Goal: Task Accomplishment & Management: Manage account settings

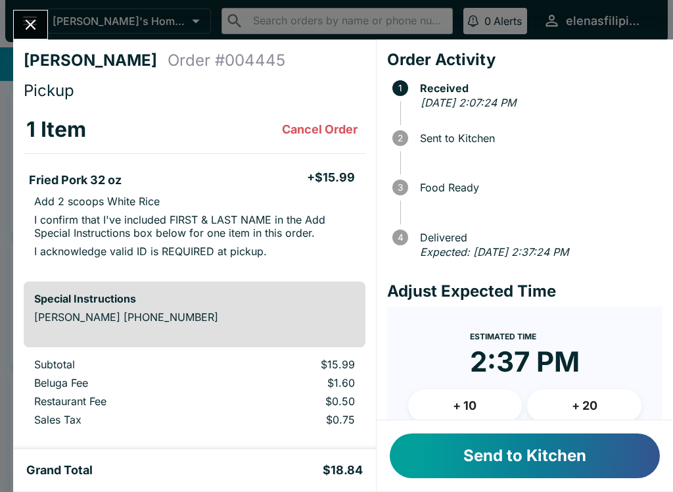
click at [492, 477] on button "Send to Kitchen" at bounding box center [525, 455] width 270 height 45
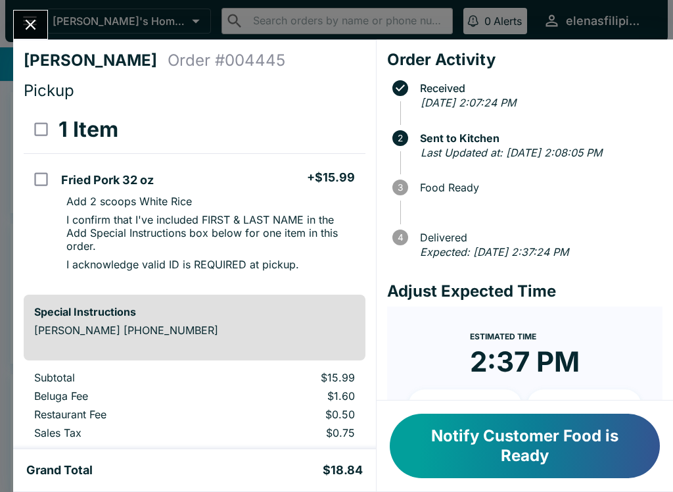
click at [426, 426] on button "Notify Customer Food is Ready" at bounding box center [525, 446] width 270 height 64
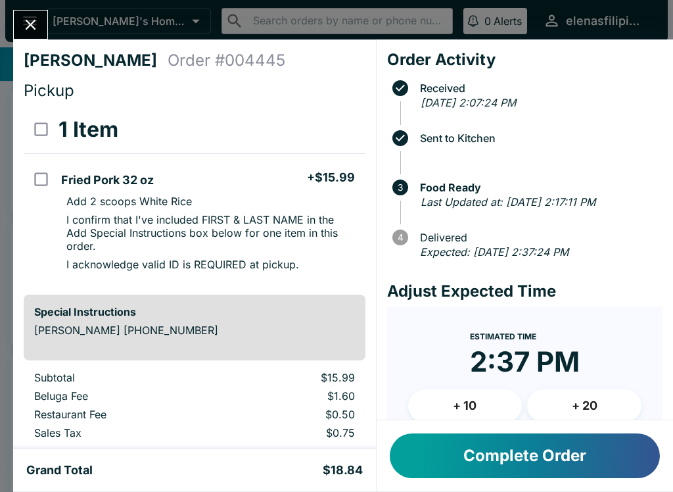
click at [516, 466] on button "Complete Order" at bounding box center [525, 455] width 270 height 45
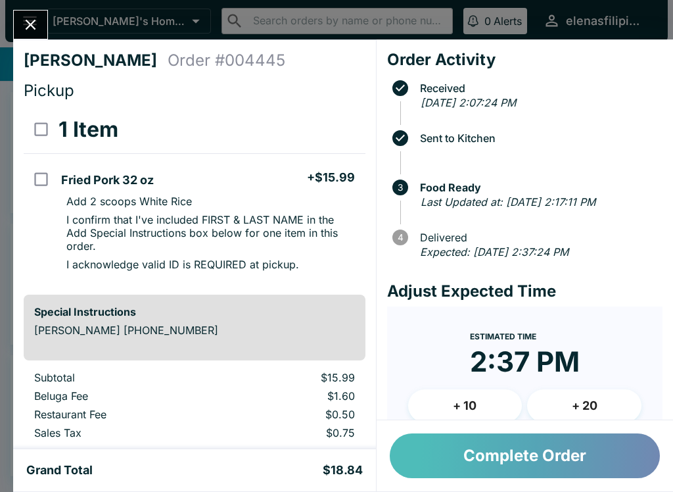
click at [488, 454] on button "Complete Order" at bounding box center [525, 455] width 270 height 45
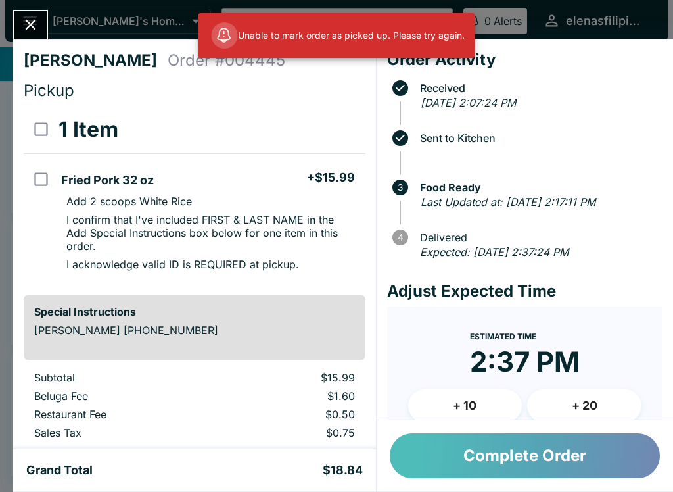
click at [492, 457] on button "Complete Order" at bounding box center [525, 455] width 270 height 45
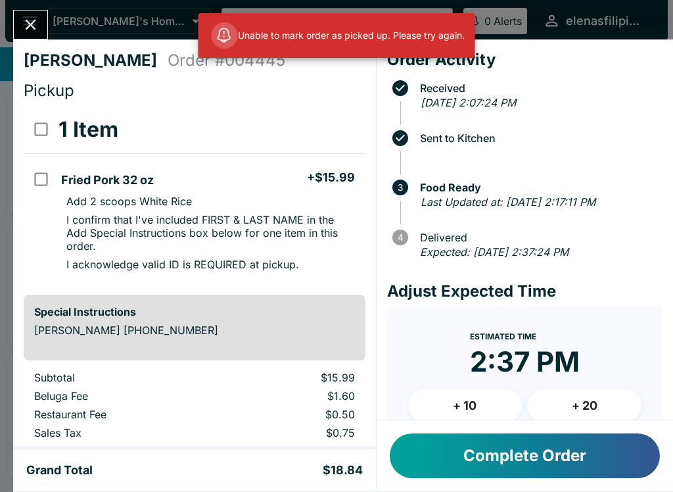
click at [26, 45] on div "[PERSON_NAME] Order # 004445 Pickup 1 Item Fried Pork 32 oz + $15.99 Add 2 scoo…" at bounding box center [194, 244] width 363 height 410
click at [32, 33] on icon "Close" at bounding box center [31, 25] width 18 height 18
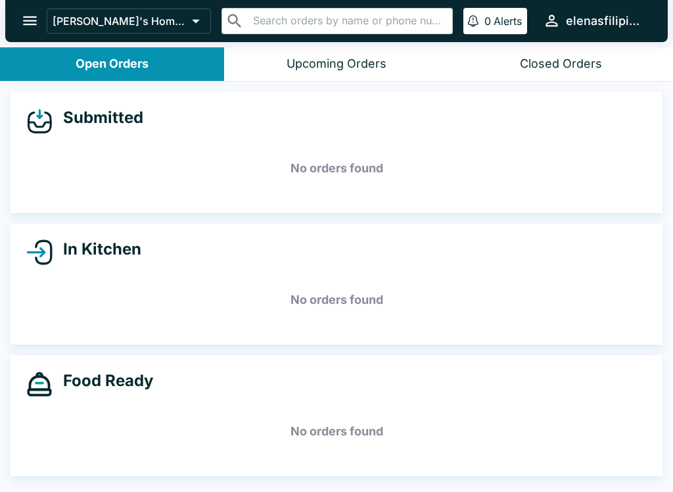
click at [25, 18] on icon "open drawer" at bounding box center [30, 21] width 18 height 18
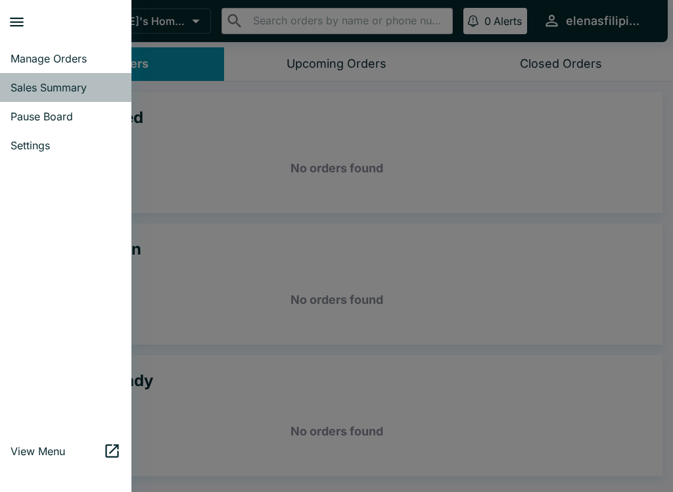
click at [29, 91] on span "Sales Summary" at bounding box center [66, 87] width 110 height 13
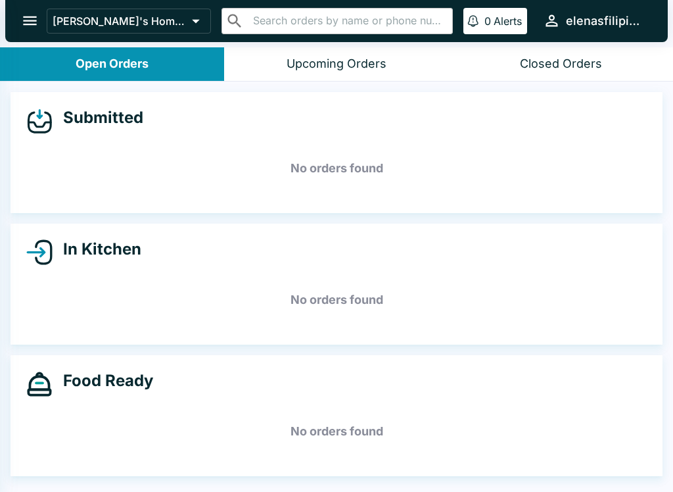
select select "03:00"
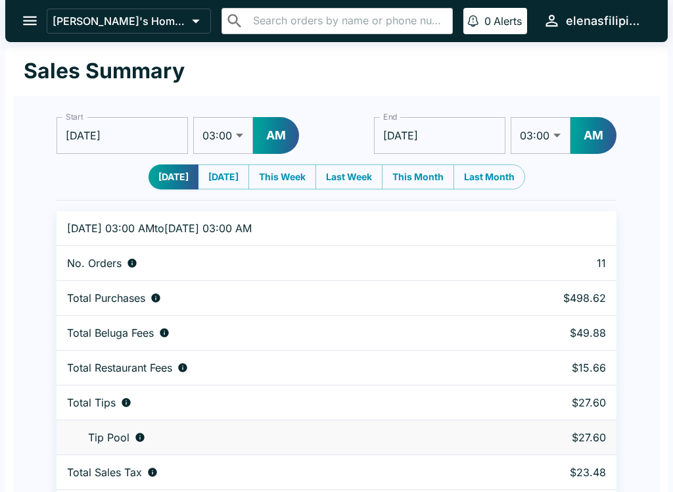
click at [41, 28] on button "open drawer" at bounding box center [30, 21] width 34 height 34
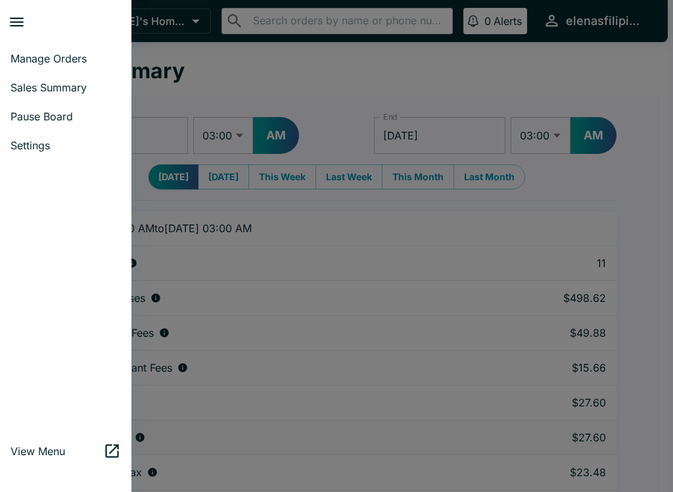
click at [20, 62] on span "Manage Orders" at bounding box center [66, 58] width 110 height 13
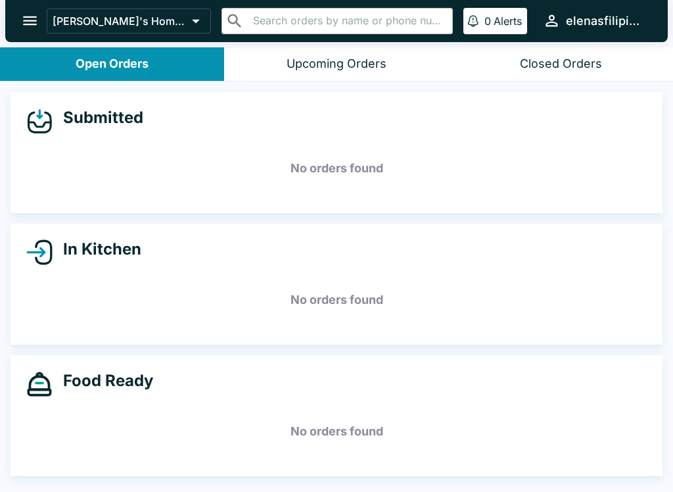
click at [19, 30] on button "open drawer" at bounding box center [30, 21] width 34 height 34
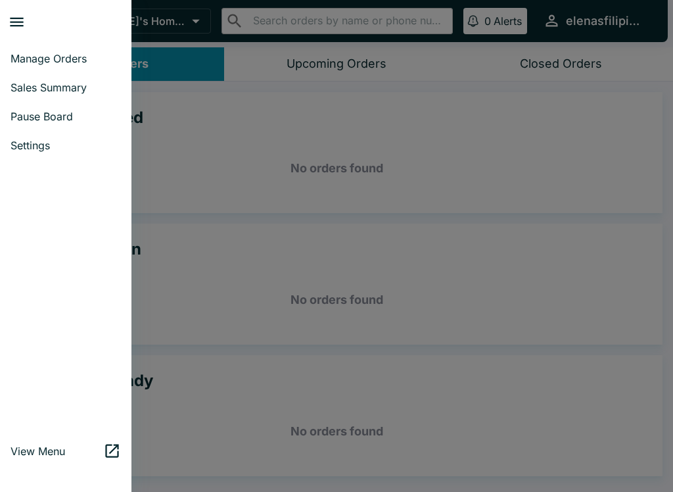
click at [70, 121] on span "Pause Board" at bounding box center [66, 116] width 110 height 13
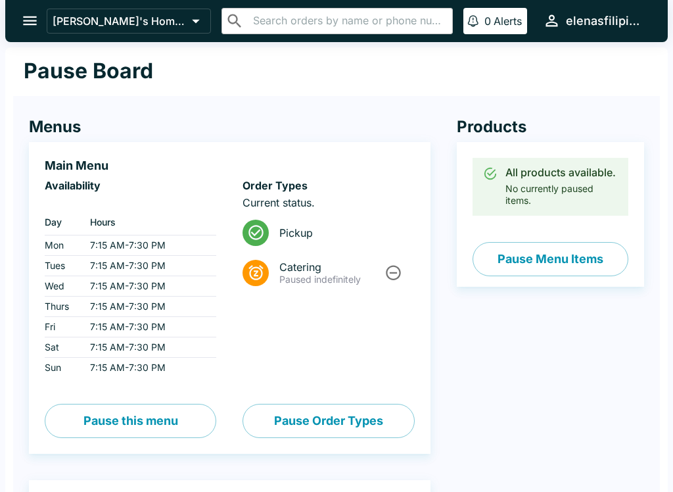
click at [535, 249] on button "Pause Menu Items" at bounding box center [551, 259] width 156 height 34
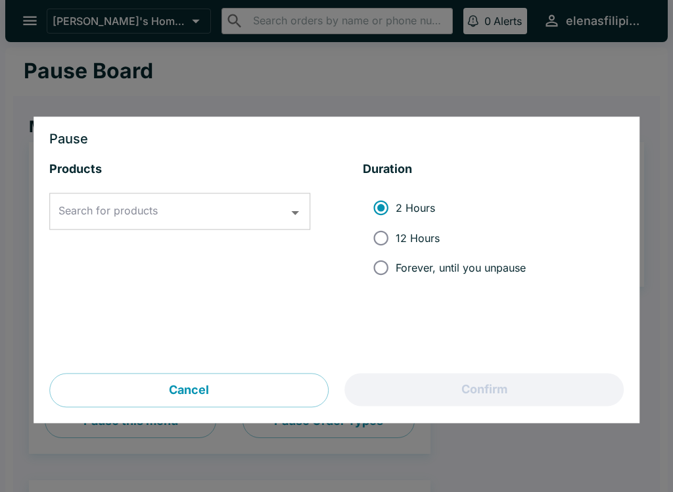
click at [70, 207] on div "Search for products Search for products" at bounding box center [179, 211] width 261 height 37
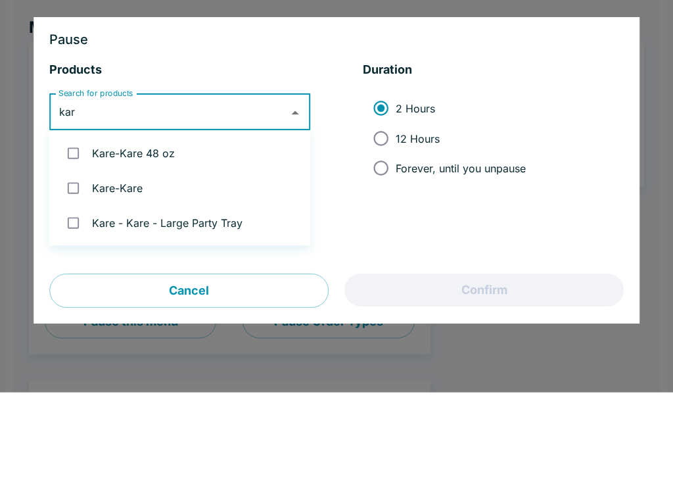
type input "kare"
click at [84, 239] on input "checkbox" at bounding box center [73, 252] width 27 height 27
checkbox input "true"
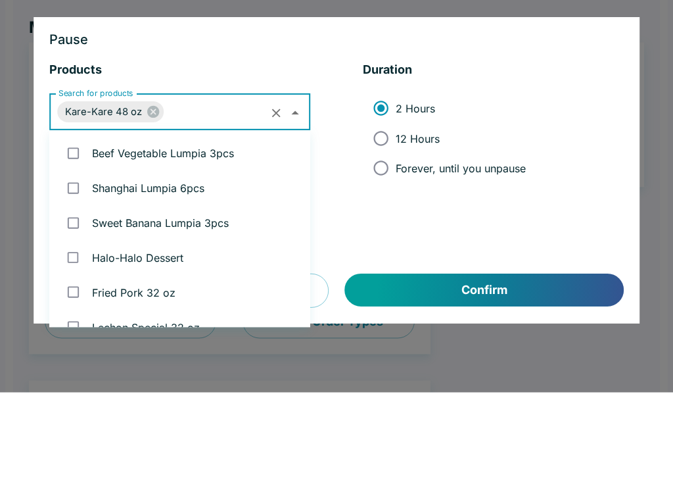
scroll to position [365, 0]
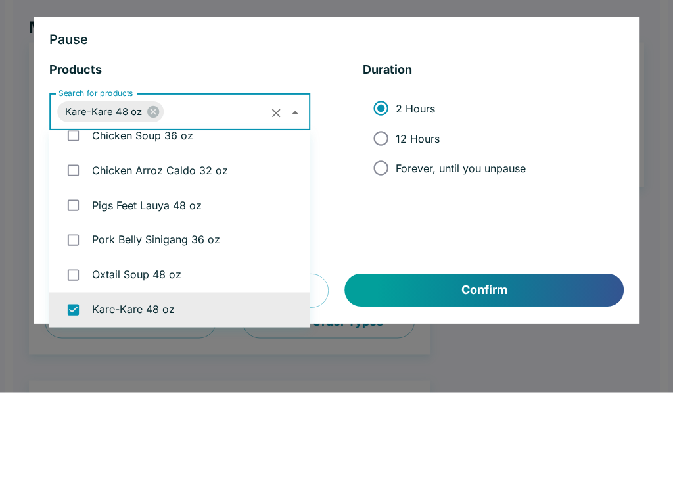
click at [395, 253] on input "Forever, until you unpause" at bounding box center [381, 268] width 30 height 30
radio input "true"
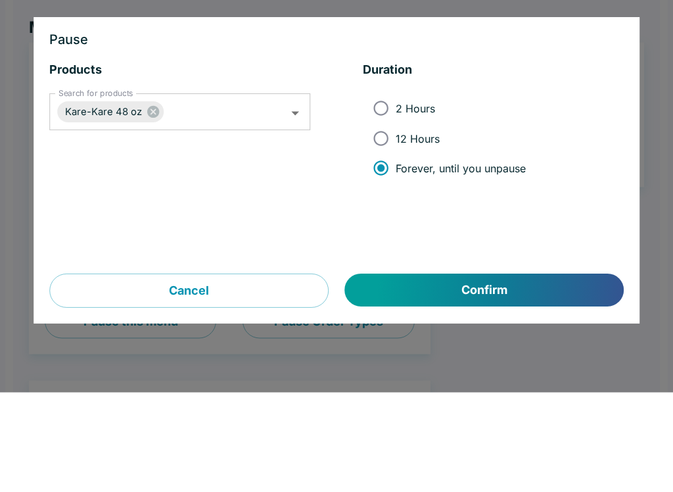
scroll to position [100, 0]
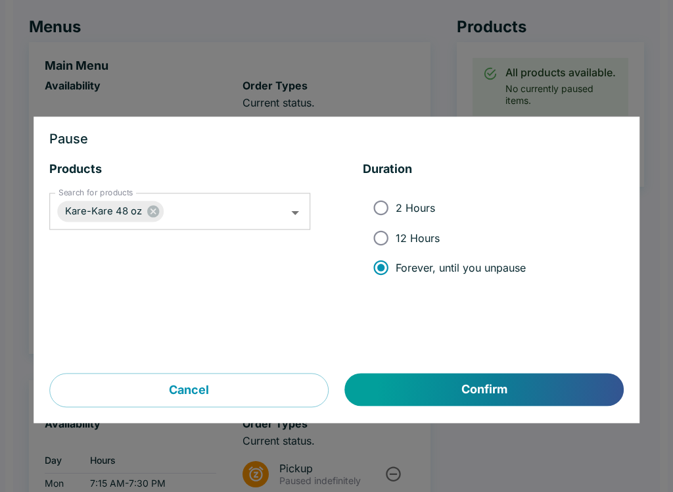
click at [443, 390] on button "Confirm" at bounding box center [484, 390] width 279 height 33
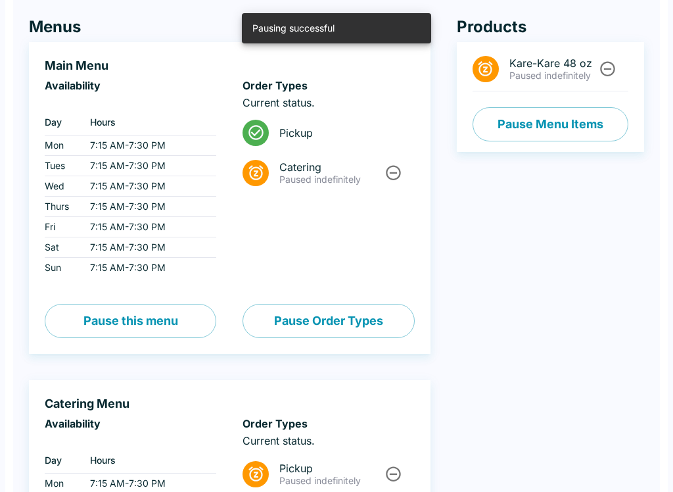
click at [527, 130] on button "Pause Menu Items" at bounding box center [551, 124] width 156 height 34
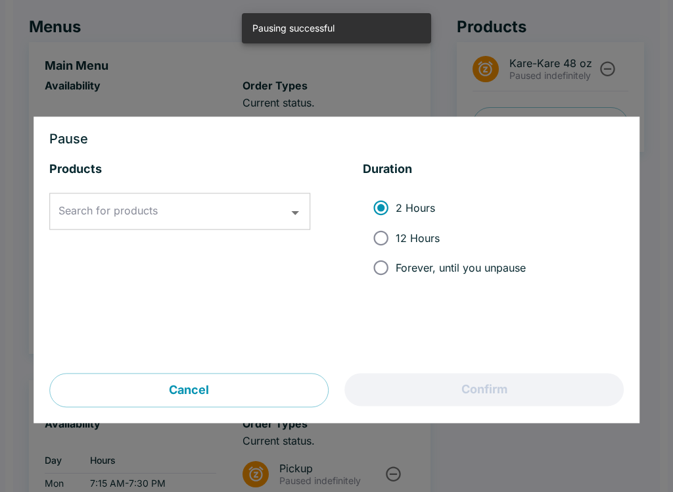
click at [92, 208] on div "Search for products Search for products" at bounding box center [179, 211] width 261 height 37
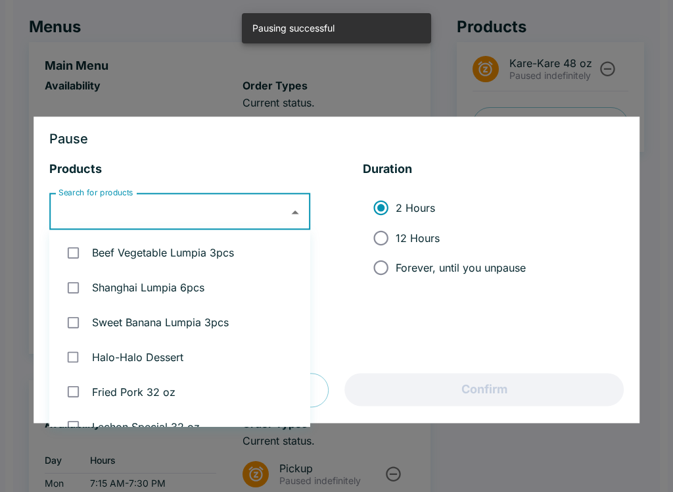
scroll to position [99, 0]
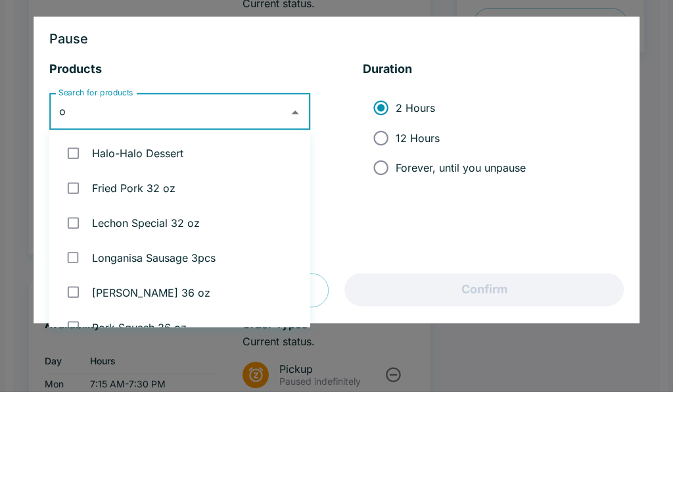
type input "ox"
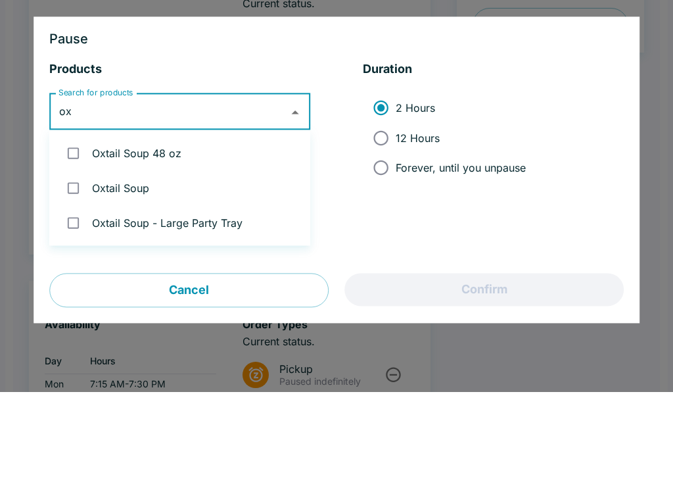
click at [84, 240] on input "checkbox" at bounding box center [73, 253] width 27 height 27
checkbox input "true"
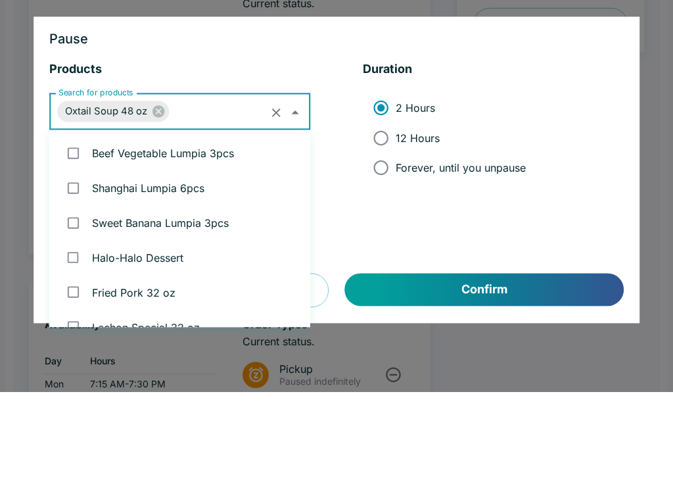
scroll to position [330, 0]
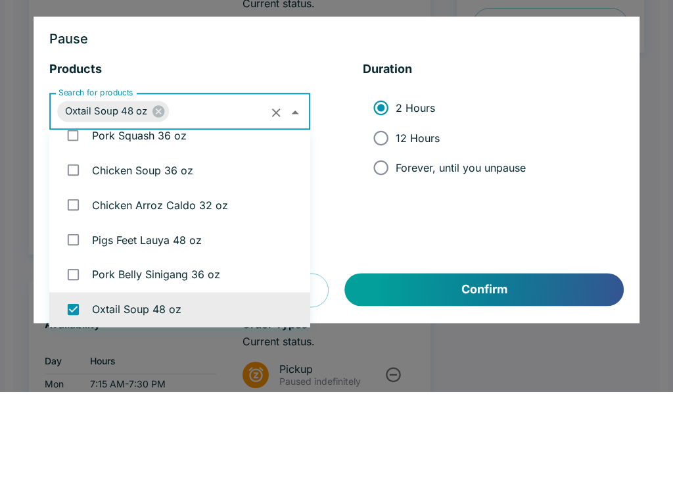
click at [405, 261] on span "Forever, until you unpause" at bounding box center [461, 267] width 130 height 13
click at [396, 253] on input "Forever, until you unpause" at bounding box center [381, 268] width 30 height 30
radio input "true"
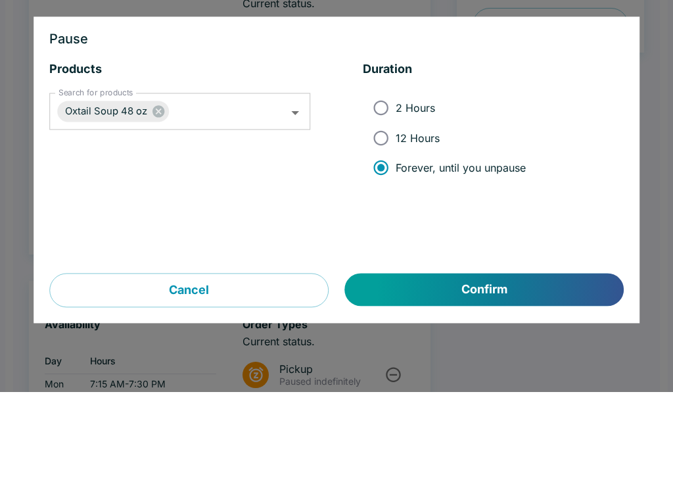
scroll to position [200, 0]
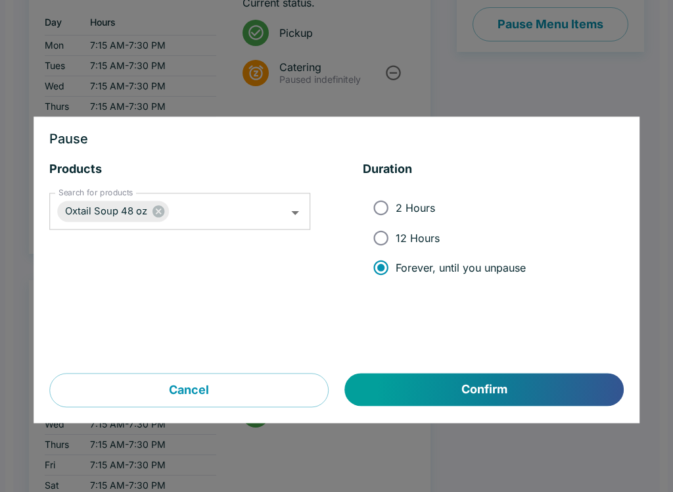
click at [439, 396] on button "Confirm" at bounding box center [484, 390] width 279 height 33
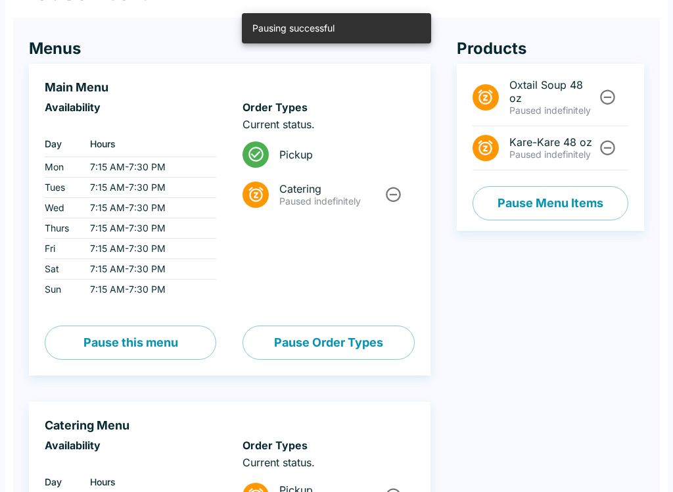
scroll to position [0, 0]
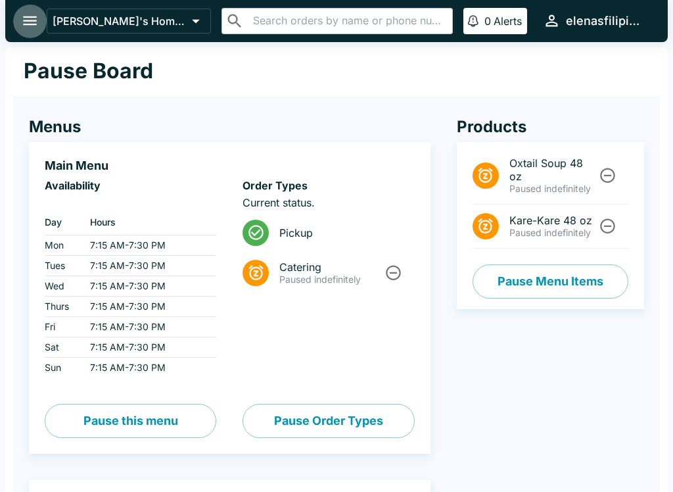
click at [25, 34] on button "open drawer" at bounding box center [30, 21] width 34 height 34
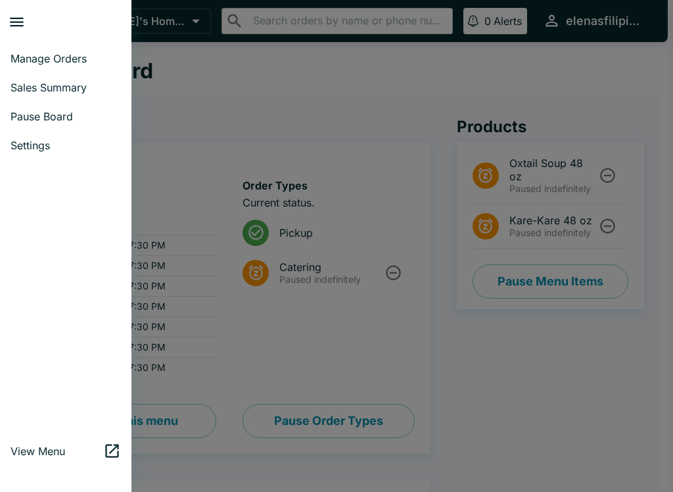
click at [25, 57] on span "Manage Orders" at bounding box center [66, 58] width 110 height 13
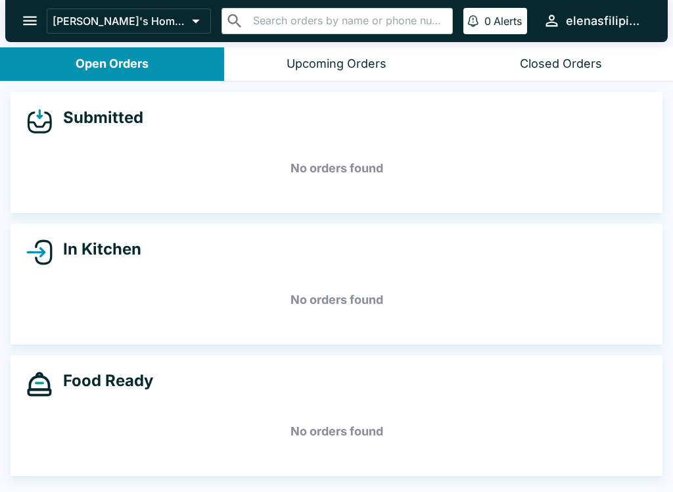
click at [42, 8] on div "[PERSON_NAME]'s Home of the Finest Filipino Foods ​ ​ 0 Alerts elenasfilipinofo…" at bounding box center [336, 21] width 663 height 42
click at [32, 23] on icon "open drawer" at bounding box center [30, 21] width 18 height 18
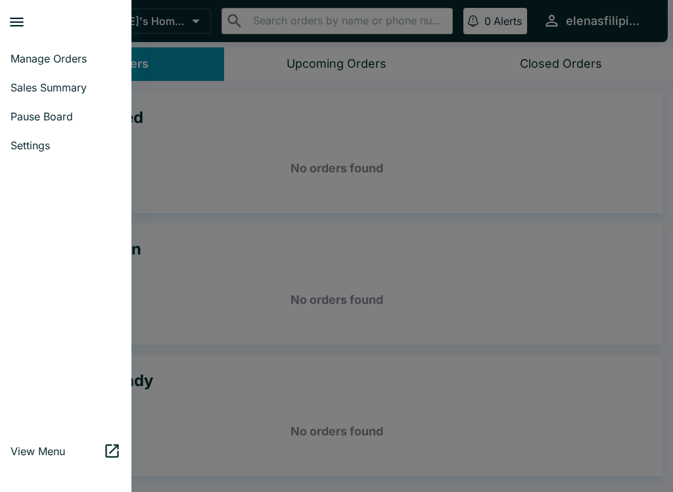
click at [87, 99] on link "Sales Summary" at bounding box center [66, 87] width 132 height 29
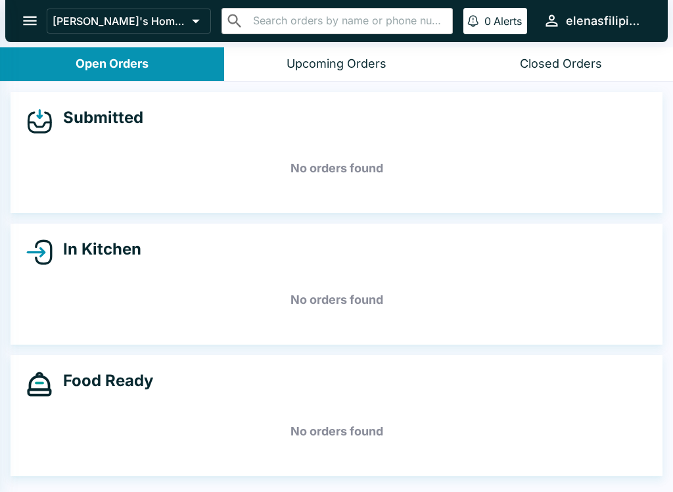
select select "03:00"
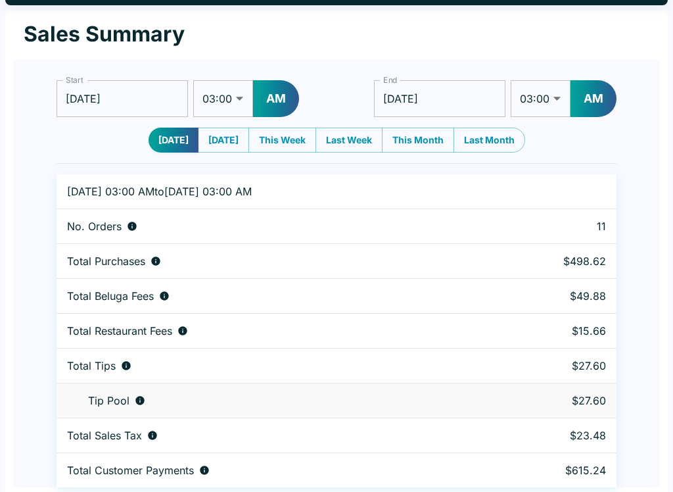
scroll to position [40, 0]
